Goal: Use online tool/utility: Use online tool/utility

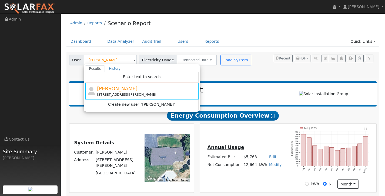
click at [114, 59] on input "[PERSON_NAME]" at bounding box center [110, 60] width 53 height 11
type input "A"
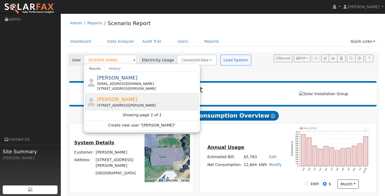
click at [115, 99] on div "[PERSON_NAME] [STREET_ADDRESS][PERSON_NAME]" at bounding box center [147, 102] width 100 height 12
type input "[PERSON_NAME]"
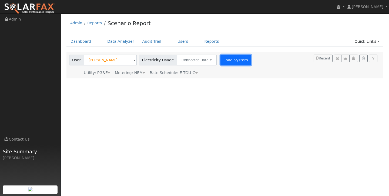
click at [236, 55] on button "Load System" at bounding box center [236, 60] width 31 height 11
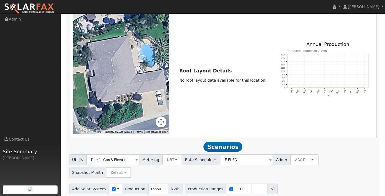
scroll to position [212, 0]
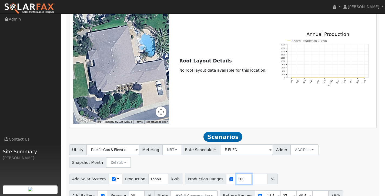
click at [239, 174] on input "100" at bounding box center [244, 179] width 16 height 11
type input "150"
click at [273, 190] on input "13.5" at bounding box center [273, 195] width 16 height 11
type input "27"
type input "40.5"
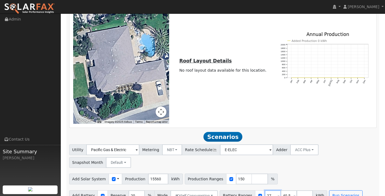
type input "27"
click at [294, 193] on span at bounding box center [295, 196] width 2 height 6
click at [286, 190] on input "40.5" at bounding box center [289, 195] width 16 height 11
type input "4"
click at [323, 190] on button "Run Scenarios" at bounding box center [329, 195] width 33 height 11
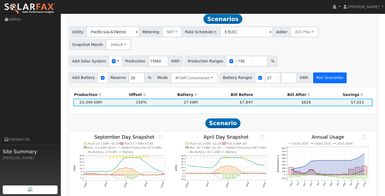
scroll to position [329, 0]
